Goal: Navigation & Orientation: Understand site structure

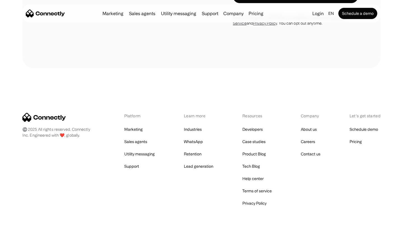
scroll to position [821, 0]
